Goal: Task Accomplishment & Management: Manage account settings

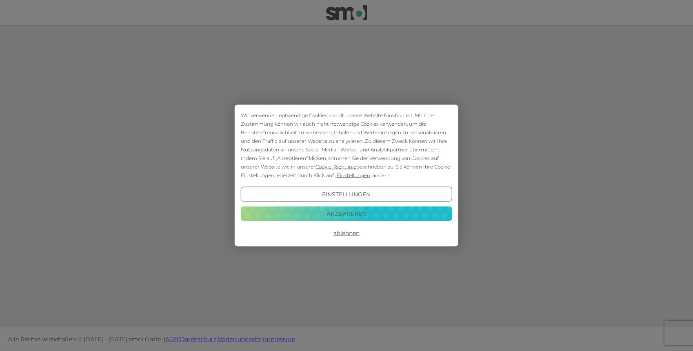
click at [323, 216] on button "Akzeptieren" at bounding box center [346, 213] width 211 height 15
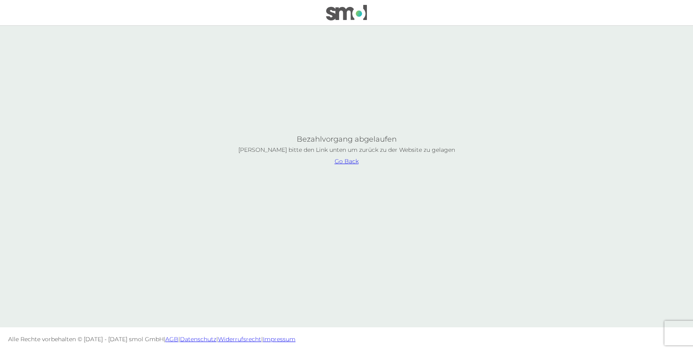
click at [678, 351] on div at bounding box center [346, 351] width 693 height 0
click at [356, 10] on img at bounding box center [346, 13] width 41 height 16
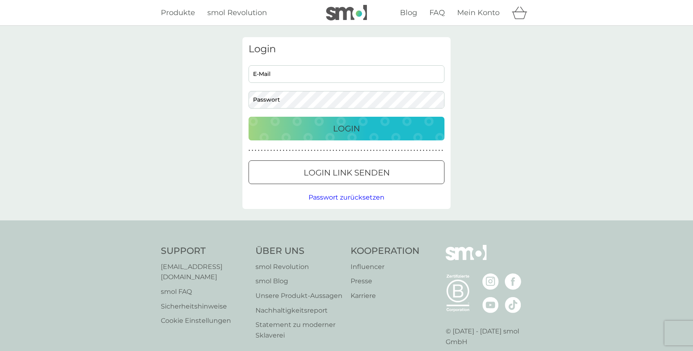
type input "[EMAIL_ADDRESS][DOMAIN_NAME]"
click at [406, 129] on div "Login" at bounding box center [347, 128] width 180 height 13
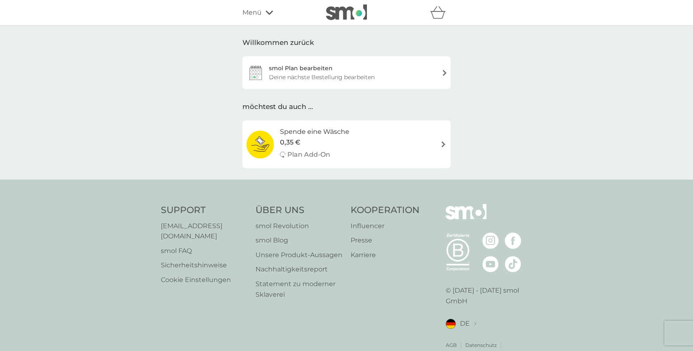
click at [339, 81] on div "Deine nächste Bestellung bearbeiten" at bounding box center [322, 77] width 106 height 9
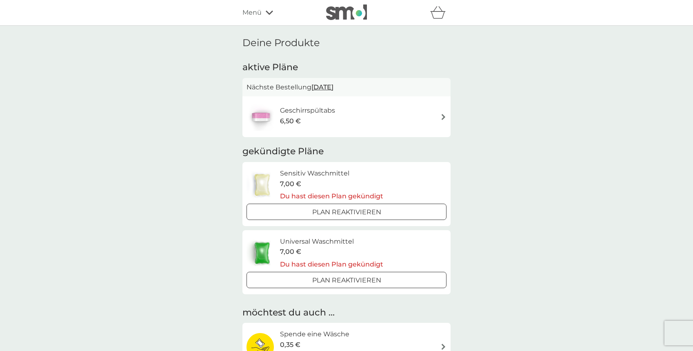
click at [412, 101] on div "Geschirrspültabs 6,50 €" at bounding box center [346, 116] width 208 height 41
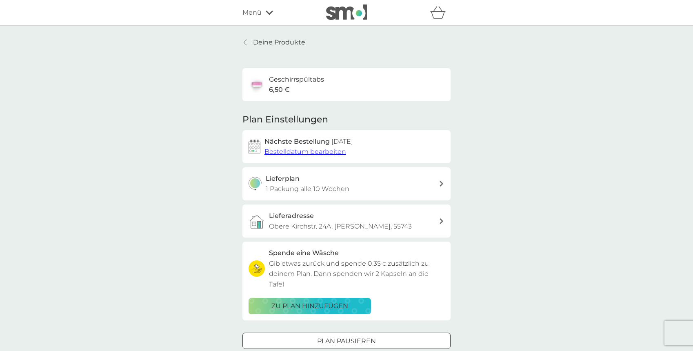
click at [258, 46] on p "Deine Produkte" at bounding box center [279, 42] width 52 height 11
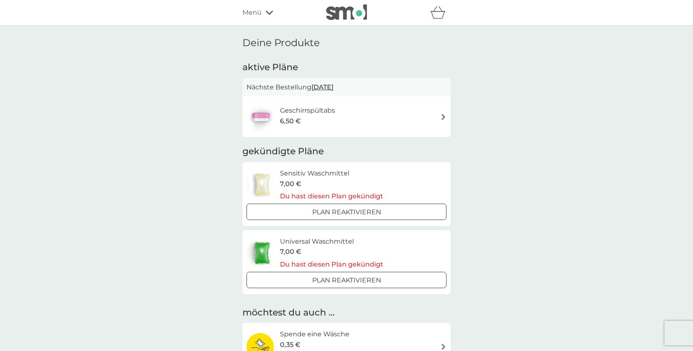
click at [369, 120] on div "Geschirrspültabs 6,50 €" at bounding box center [347, 116] width 200 height 29
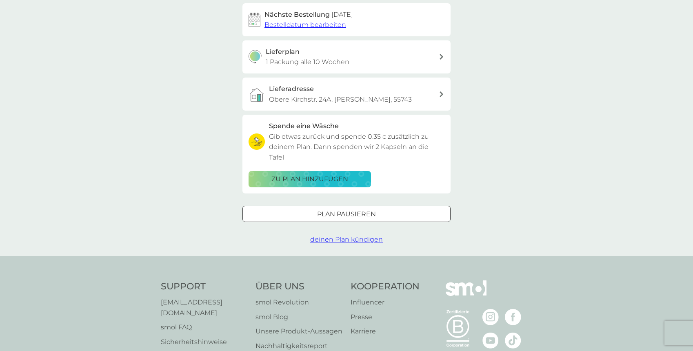
scroll to position [132, 0]
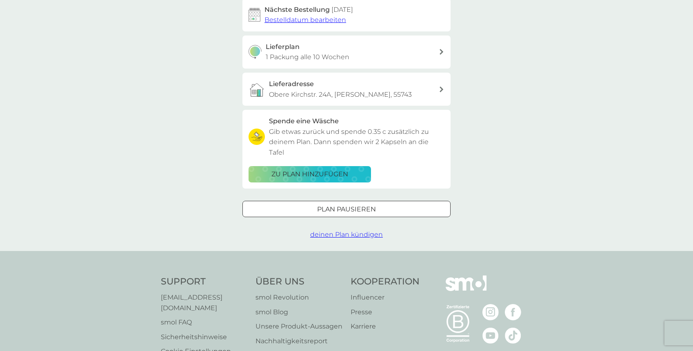
click at [345, 205] on div at bounding box center [346, 209] width 29 height 9
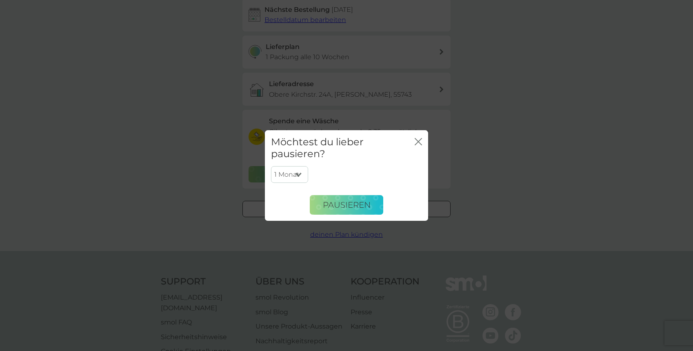
click at [299, 170] on select "1 Monat 2 Monate 3 Monate 4 Monate 5 Monate 6 Monate" at bounding box center [289, 174] width 37 height 17
select select "3"
click at [271, 166] on select "1 Monat 2 Monate 3 Monate 4 Monate 5 Monate 6 Monate" at bounding box center [289, 174] width 37 height 17
click at [362, 209] on span "Pausieren" at bounding box center [347, 205] width 48 height 10
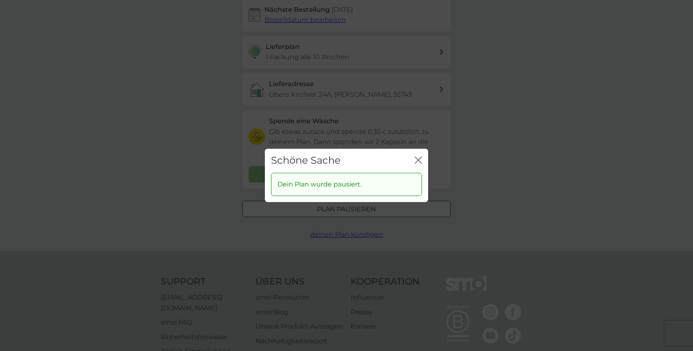
click at [422, 157] on icon "Schließen" at bounding box center [418, 159] width 7 height 7
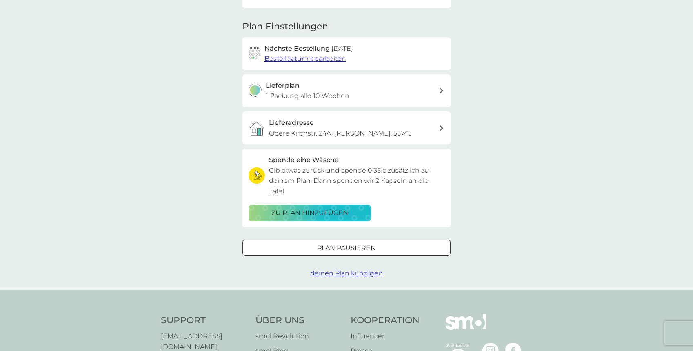
scroll to position [0, 0]
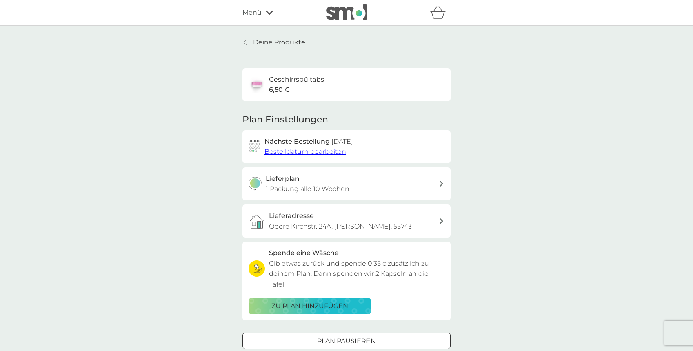
click at [280, 44] on p "Deine Produkte" at bounding box center [279, 42] width 52 height 11
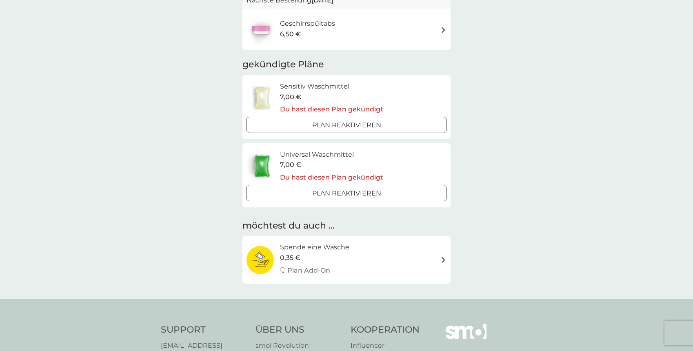
scroll to position [87, 0]
click at [373, 94] on div "7,00 €" at bounding box center [331, 96] width 103 height 11
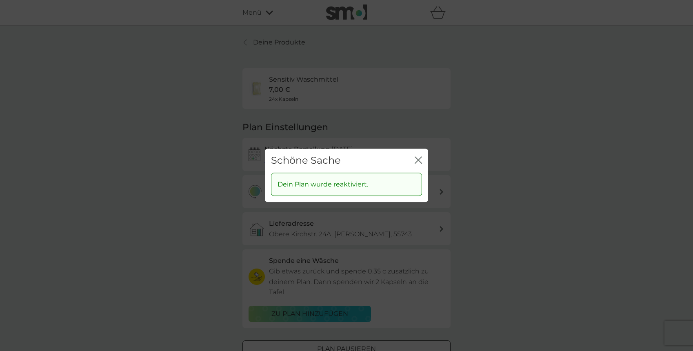
click at [421, 157] on icon "Schließen" at bounding box center [419, 160] width 3 height 7
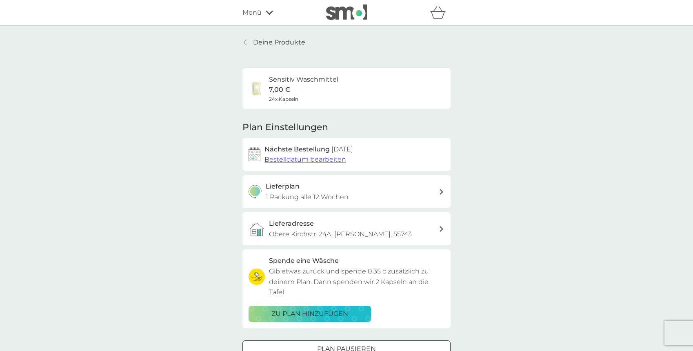
scroll to position [35, 0]
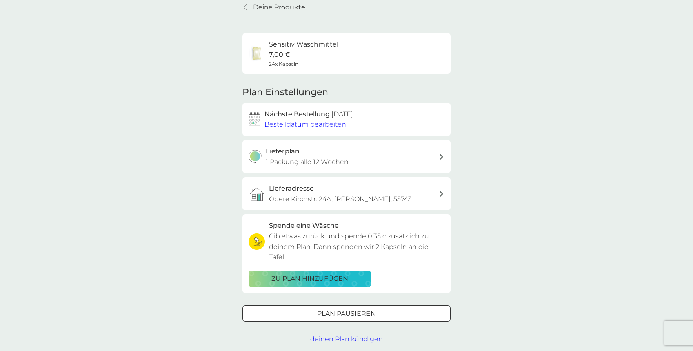
click at [353, 309] on div at bounding box center [346, 313] width 29 height 9
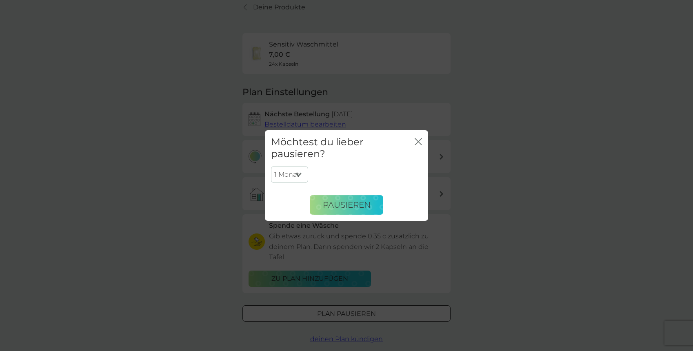
click at [301, 178] on select "1 Monat 2 Monate 3 Monate 4 Monate 5 Monate 6 Monate" at bounding box center [289, 174] width 37 height 17
select select "6"
click at [271, 166] on select "1 Monat 2 Monate 3 Monate 4 Monate 5 Monate 6 Monate" at bounding box center [289, 174] width 37 height 17
click at [345, 209] on span "Pausieren" at bounding box center [347, 205] width 48 height 10
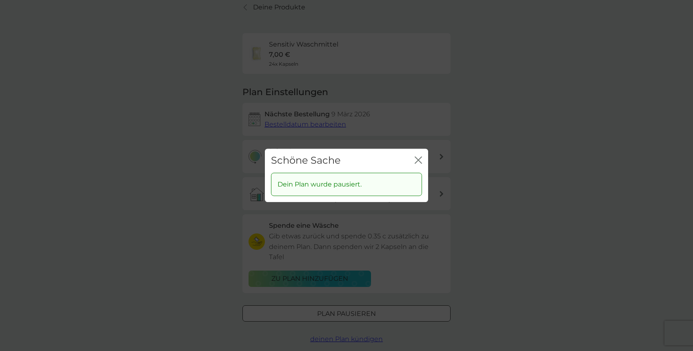
click at [413, 161] on div "Schöne Sache Schließen" at bounding box center [346, 161] width 163 height 24
click at [416, 161] on icon "Schließen" at bounding box center [418, 159] width 7 height 7
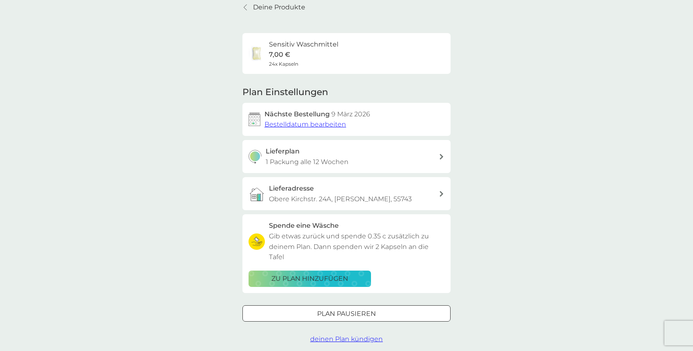
click at [244, 6] on icon at bounding box center [245, 7] width 3 height 7
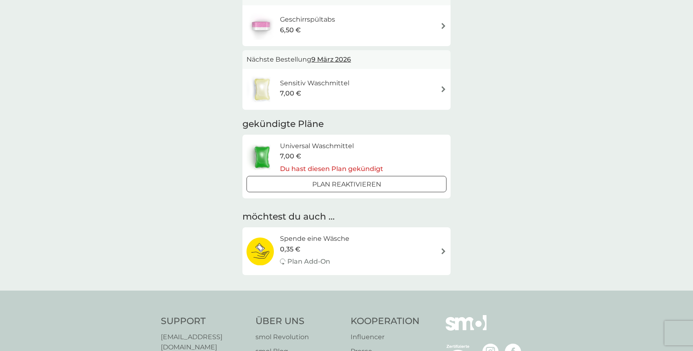
scroll to position [68, 0]
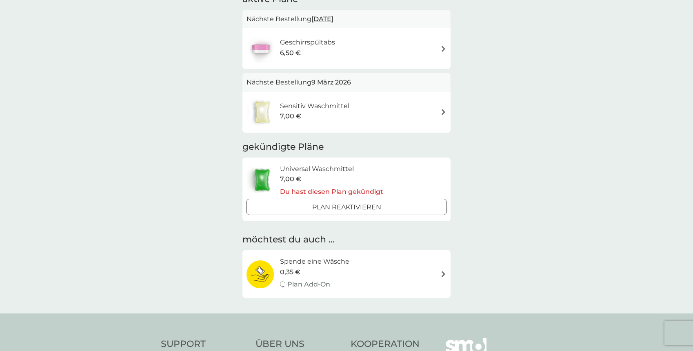
click at [373, 103] on div "Sensitiv Waschmittel 7,00 €" at bounding box center [347, 112] width 200 height 29
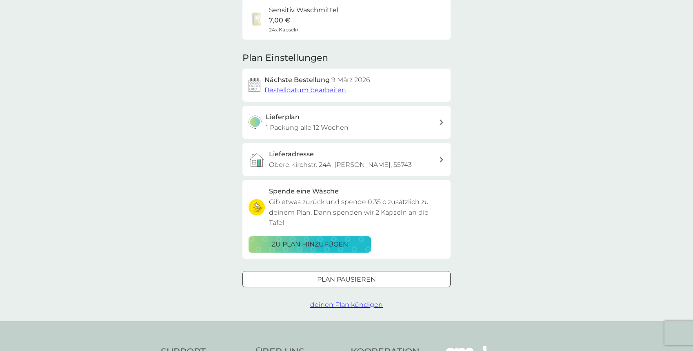
scroll to position [169, 0]
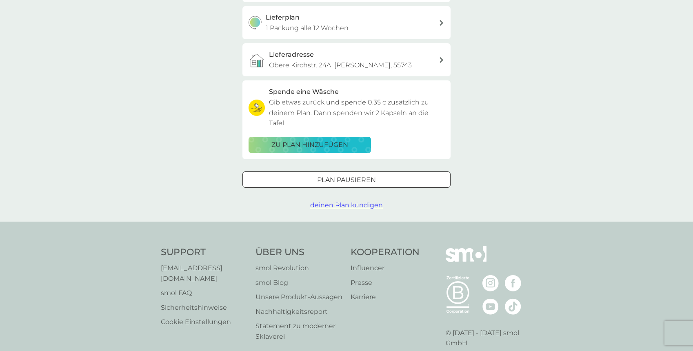
click at [365, 201] on span "deinen Plan kündigen" at bounding box center [346, 205] width 73 height 8
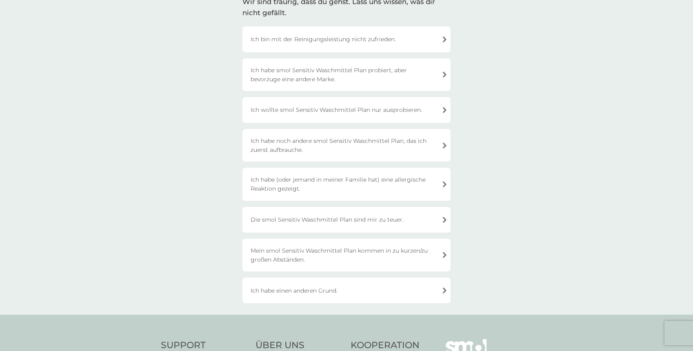
scroll to position [73, 0]
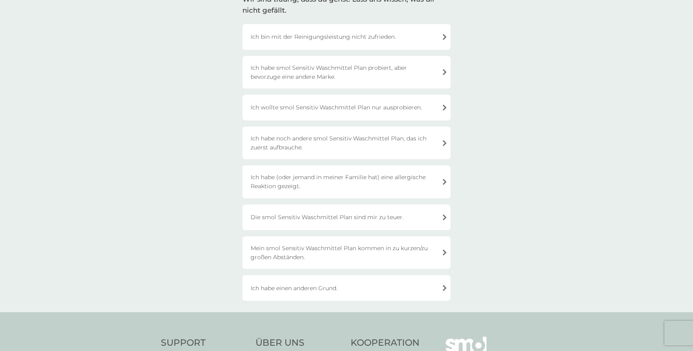
click at [337, 153] on div "Ich habe noch andere smol Sensitiv Waschmittel Plan, das ich zuerst aufbrauche." at bounding box center [346, 143] width 208 height 33
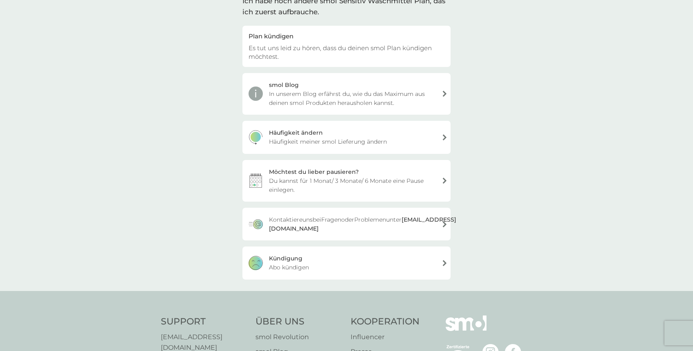
click at [333, 261] on div "Kündigung Abo kündigen" at bounding box center [346, 263] width 208 height 33
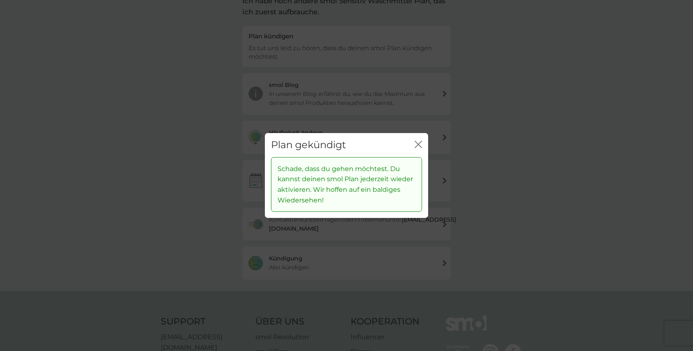
click at [421, 143] on icon "Schließen" at bounding box center [418, 144] width 7 height 7
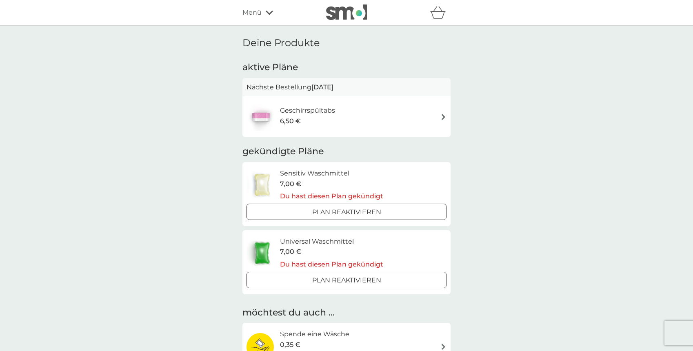
click at [438, 11] on icon "Warenkorb" at bounding box center [438, 12] width 16 height 13
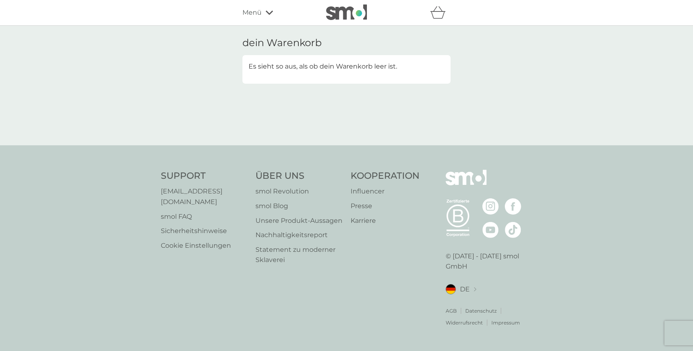
click at [262, 10] on div "Menü" at bounding box center [276, 12] width 69 height 11
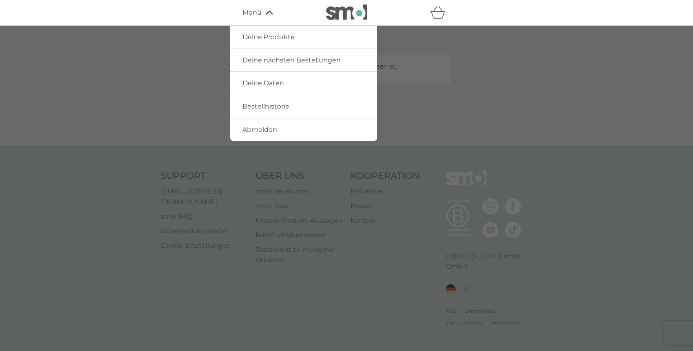
click at [270, 79] on span "Deine Daten" at bounding box center [263, 83] width 42 height 8
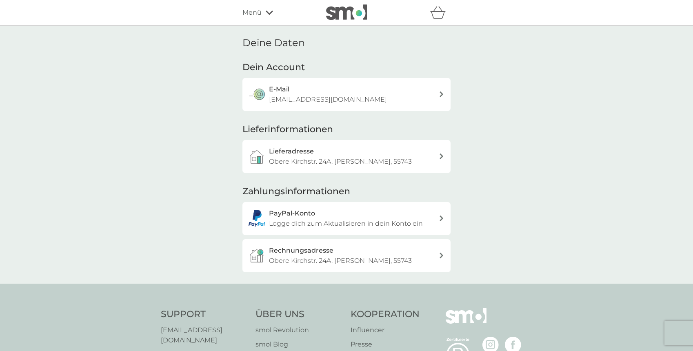
click at [263, 10] on div "Menü" at bounding box center [276, 12] width 69 height 11
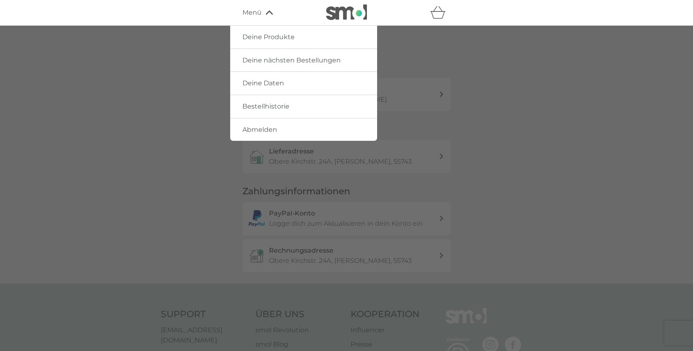
click at [270, 101] on link "Bestellhistorie" at bounding box center [303, 106] width 147 height 23
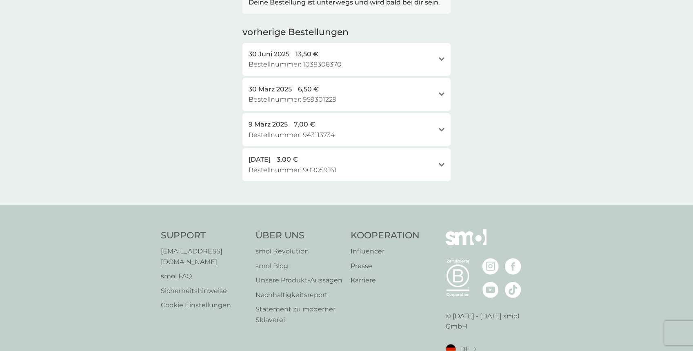
scroll to position [181, 0]
click at [442, 165] on icon "Öffnen" at bounding box center [442, 167] width 6 height 4
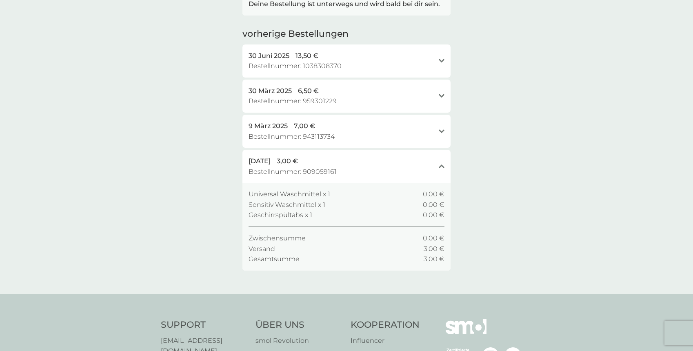
click at [440, 164] on div "Schließen" at bounding box center [442, 166] width 6 height 7
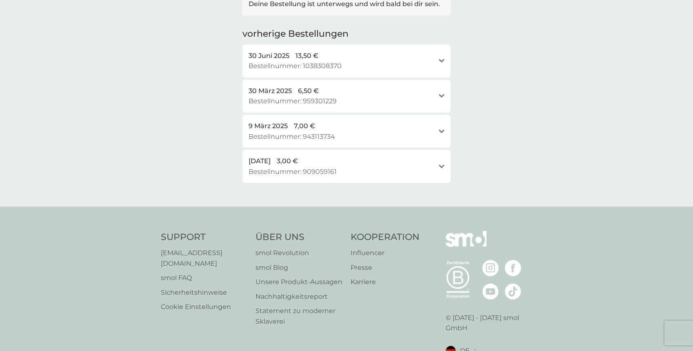
scroll to position [156, 0]
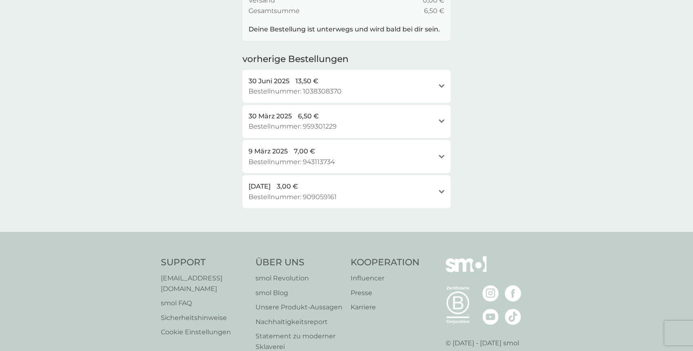
click at [442, 152] on div "Öffnen" at bounding box center [442, 156] width 6 height 21
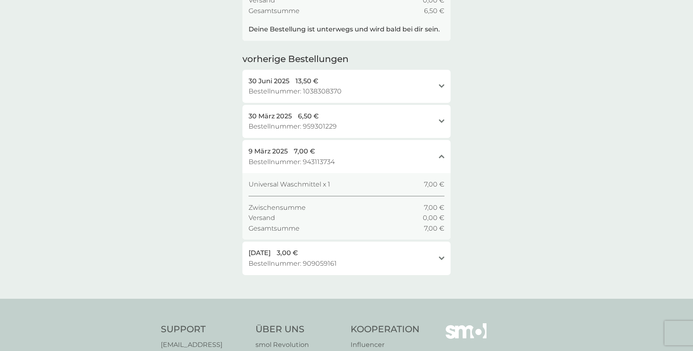
click at [440, 155] on icon "Schließen" at bounding box center [442, 157] width 6 height 4
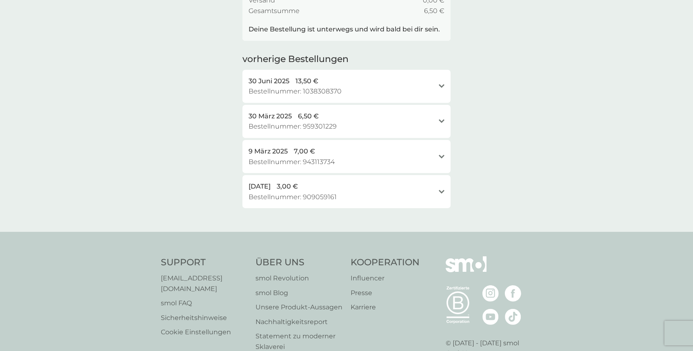
click at [442, 116] on div "Öffnen" at bounding box center [442, 121] width 6 height 21
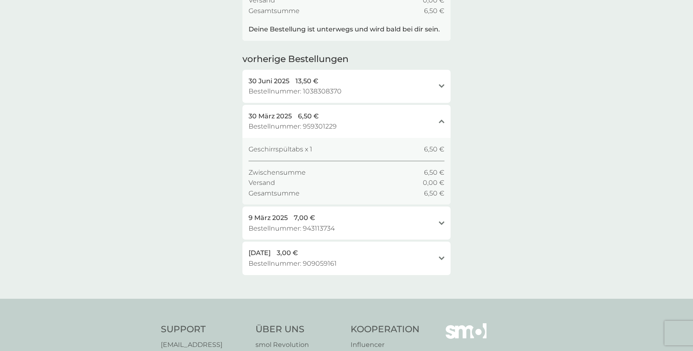
click at [436, 129] on div "30 März 2025 6,50 € Bestellnummer: 959301229 Schließen" at bounding box center [346, 121] width 208 height 33
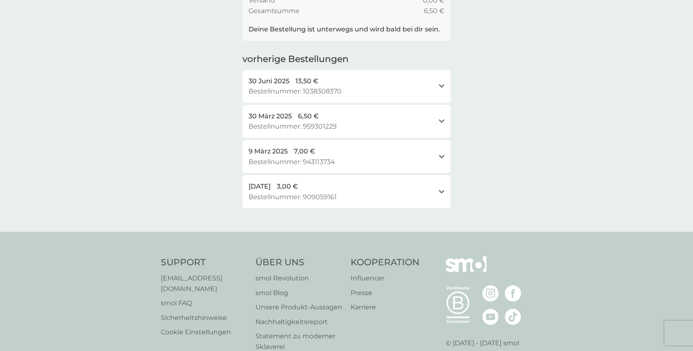
click at [442, 90] on div "Öffnen" at bounding box center [442, 86] width 6 height 21
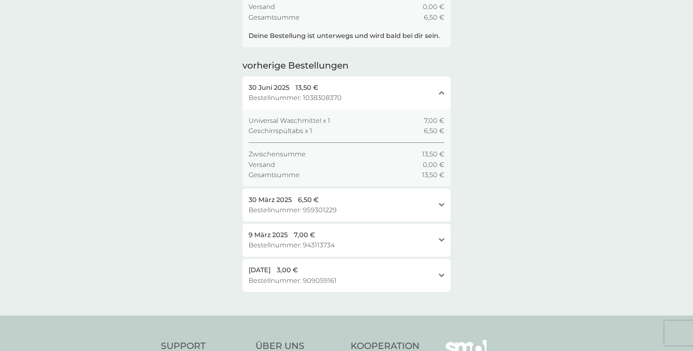
scroll to position [148, 0]
click at [442, 92] on icon "Schließen" at bounding box center [442, 94] width 6 height 4
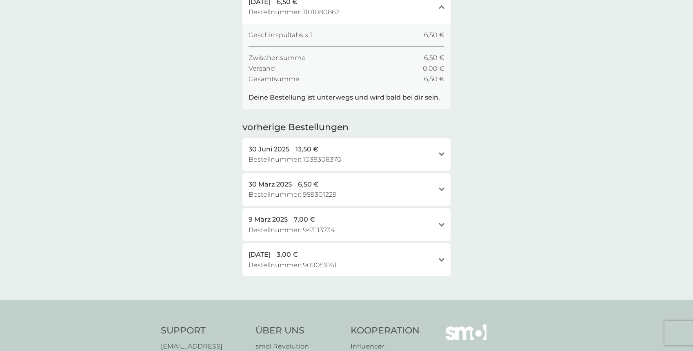
scroll to position [0, 0]
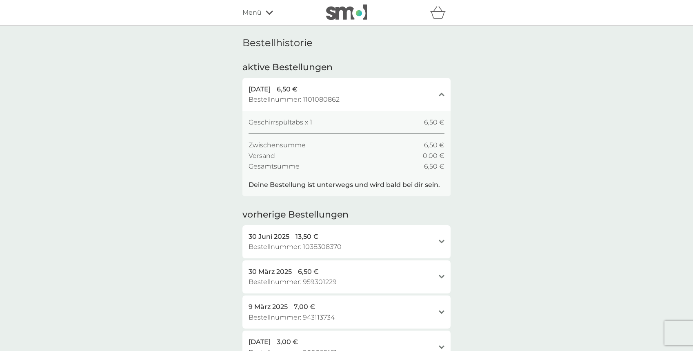
click at [442, 93] on icon "Schließen" at bounding box center [442, 94] width 6 height 4
